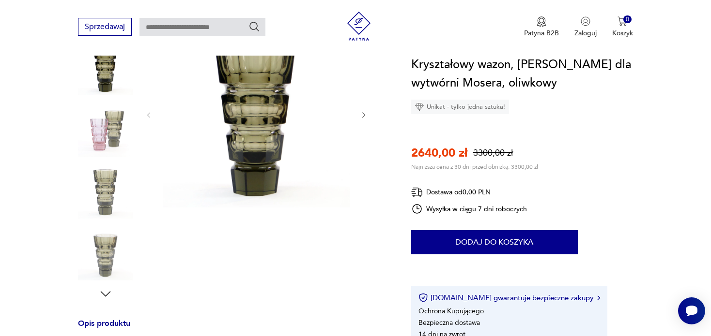
scroll to position [97, 0]
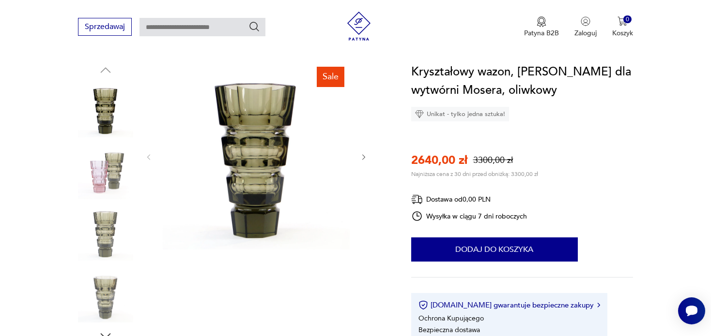
click at [364, 156] on icon "button" at bounding box center [363, 157] width 3 height 6
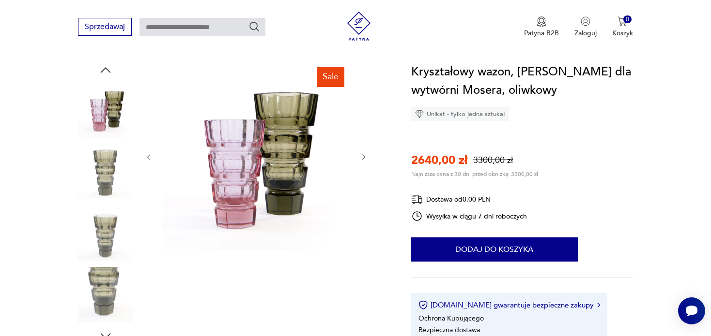
click at [364, 156] on icon "button" at bounding box center [363, 157] width 3 height 6
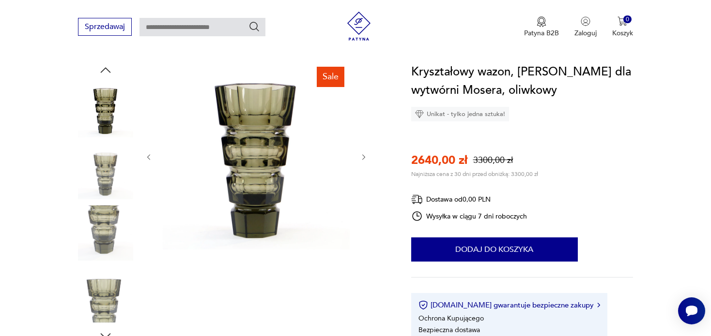
click at [364, 156] on icon "button" at bounding box center [363, 157] width 3 height 6
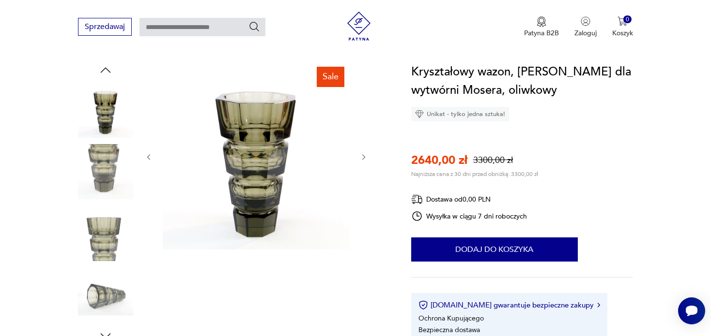
click at [364, 156] on icon "button" at bounding box center [363, 157] width 3 height 6
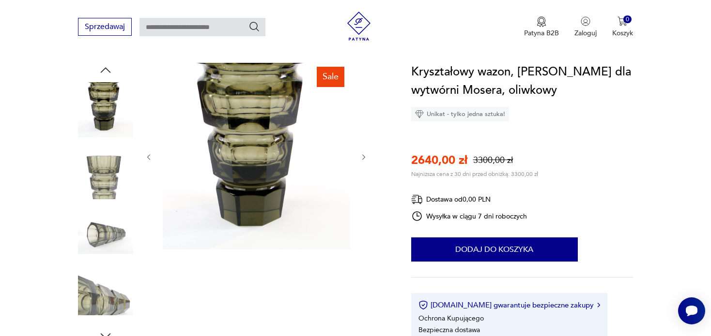
click at [364, 156] on icon "button" at bounding box center [363, 157] width 3 height 6
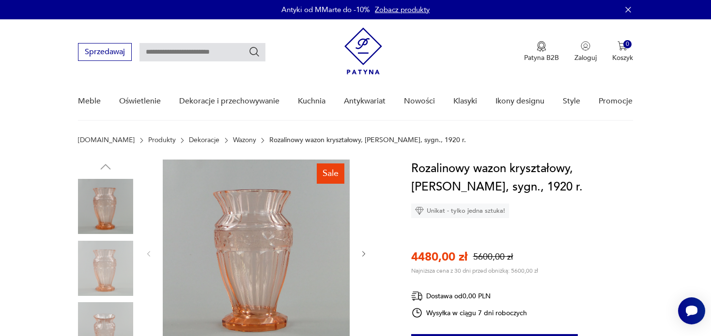
click at [364, 254] on icon "button" at bounding box center [364, 254] width 8 height 8
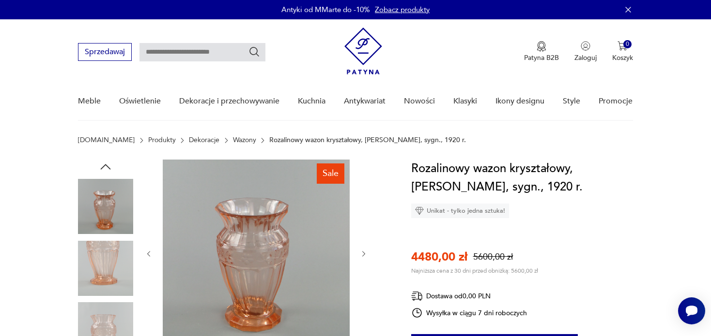
click at [364, 254] on icon "button" at bounding box center [364, 254] width 8 height 8
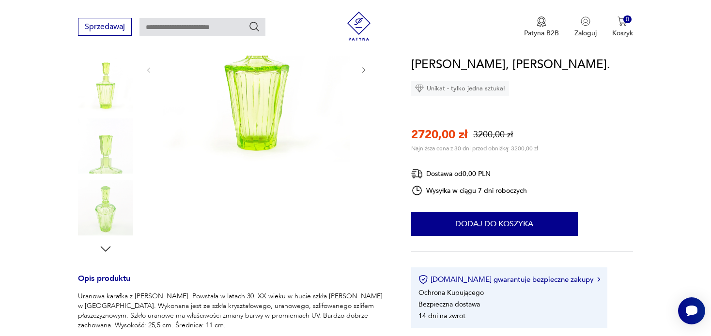
scroll to position [242, 0]
